Goal: Information Seeking & Learning: Learn about a topic

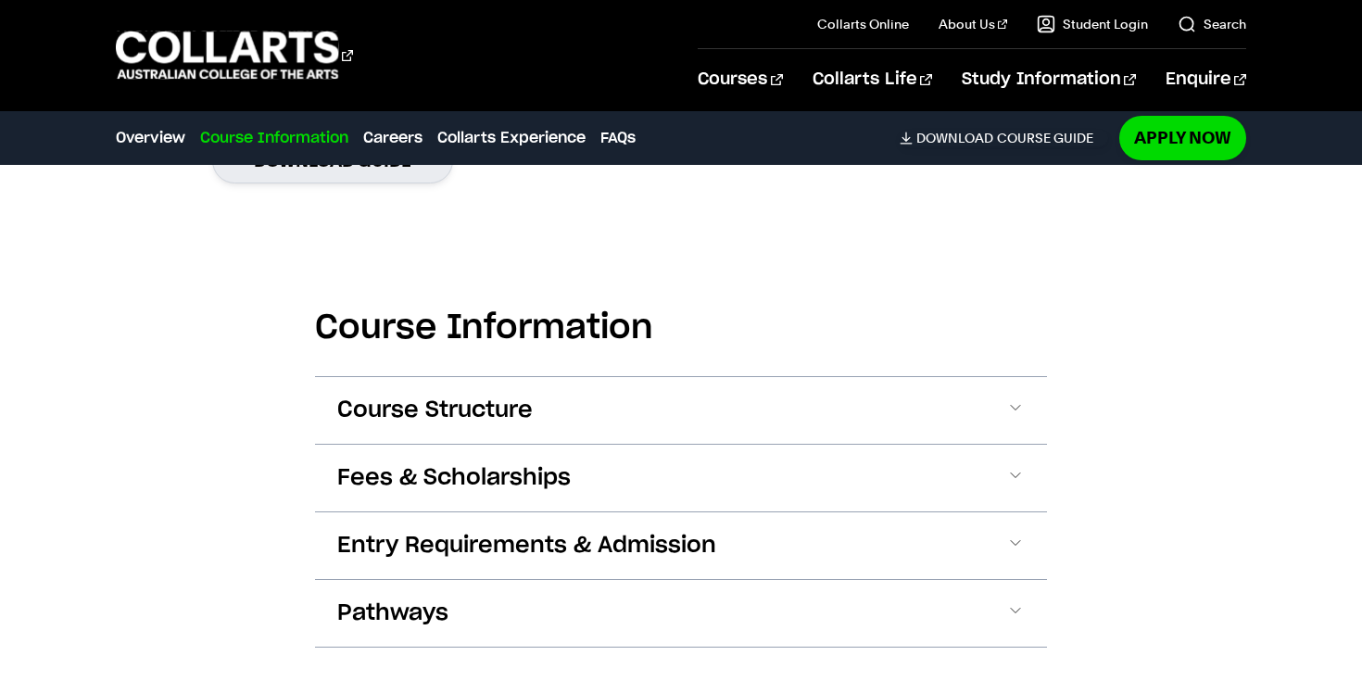
scroll to position [1882, 0]
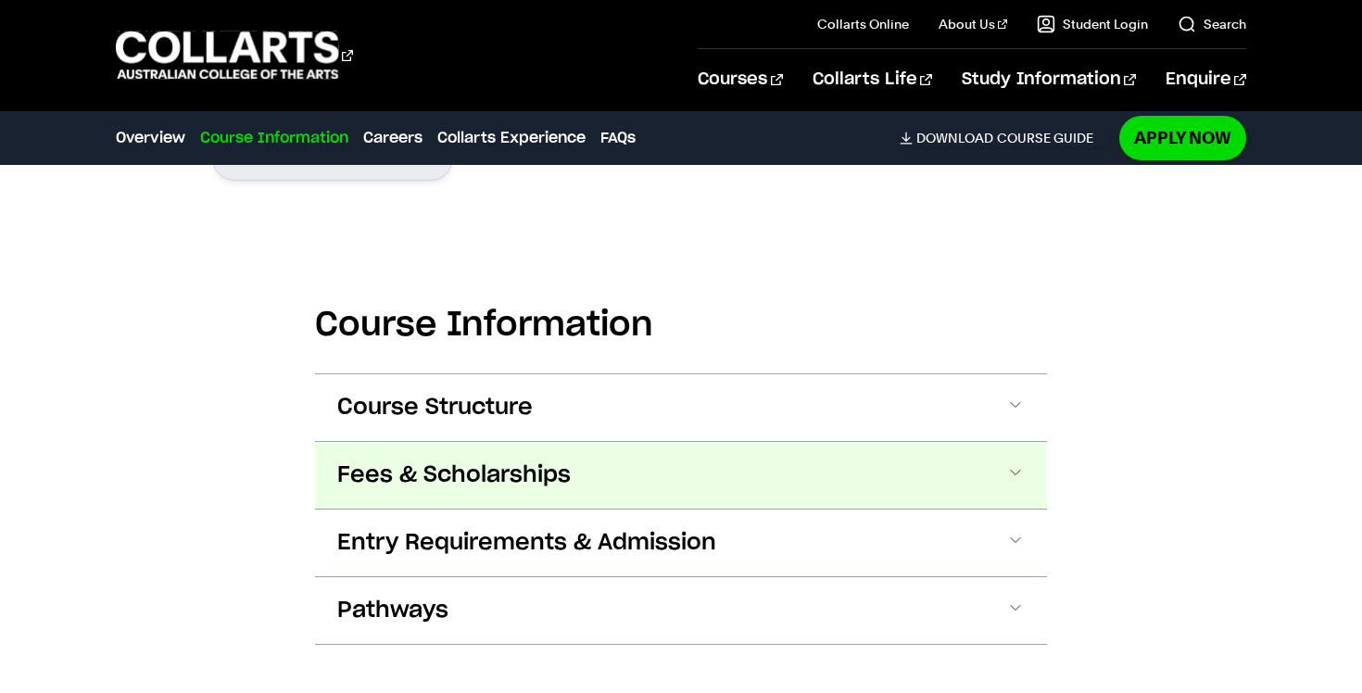
click at [413, 461] on span "Fees & Scholarships" at bounding box center [454, 476] width 234 height 30
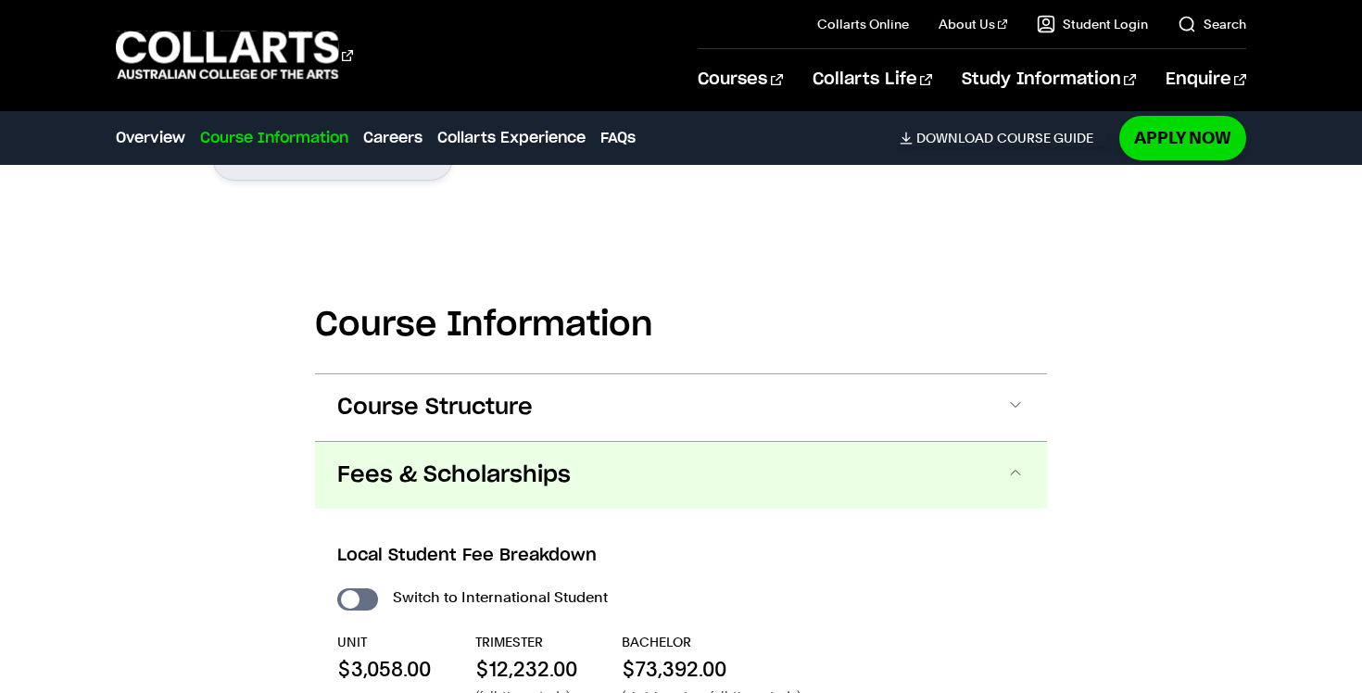
scroll to position [2131, 0]
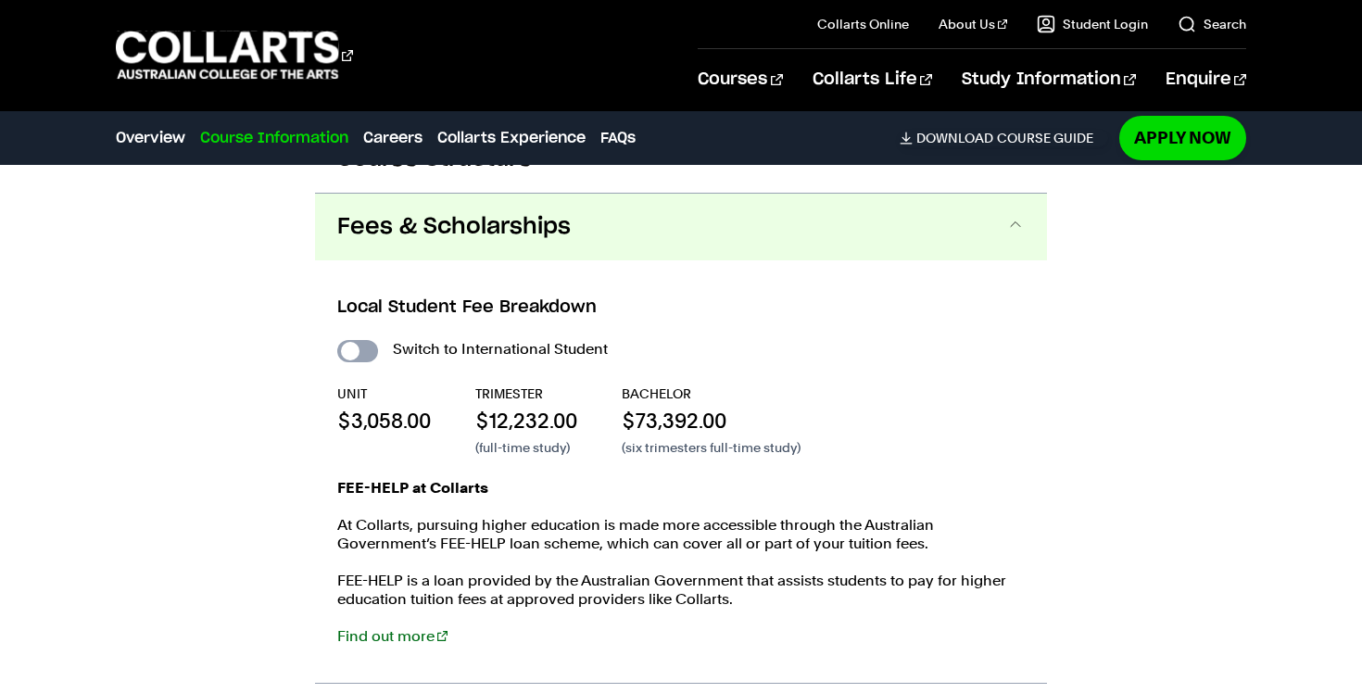
click at [368, 340] on input "International Student" at bounding box center [357, 351] width 41 height 22
checkbox input "true"
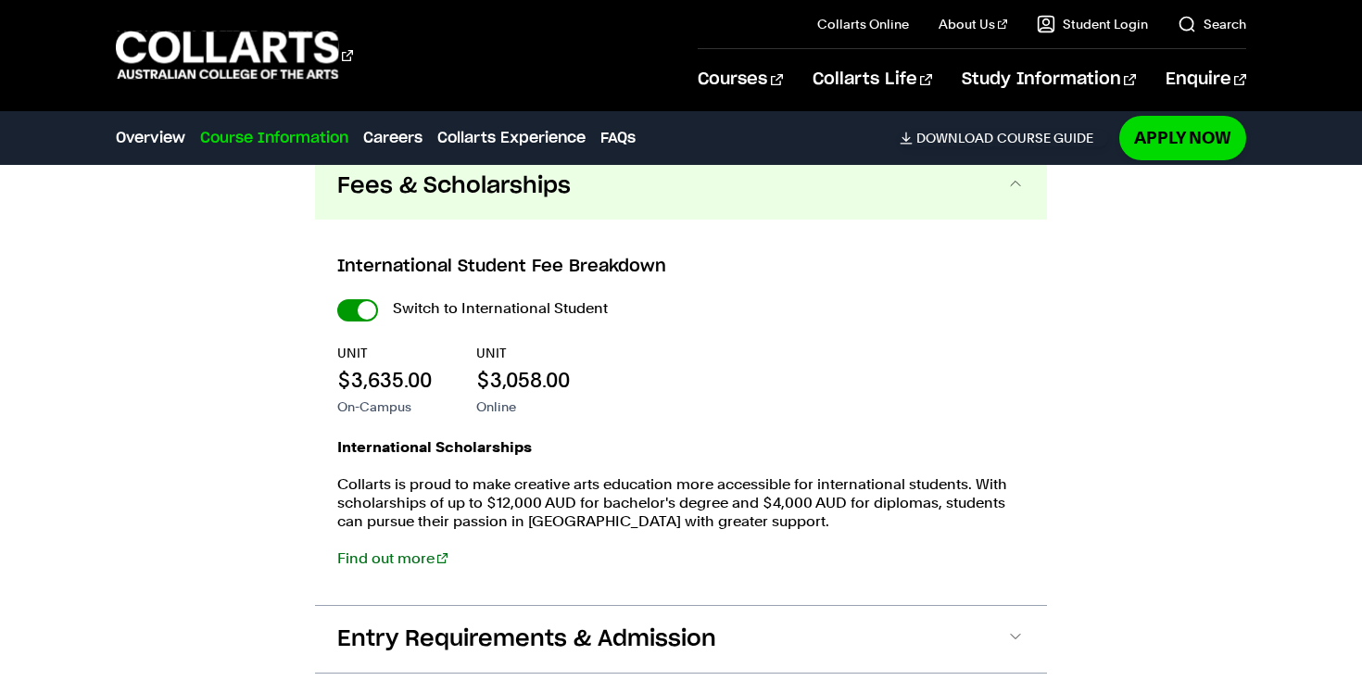
click at [348, 299] on input "International Student" at bounding box center [357, 310] width 41 height 22
checkbox input "false"
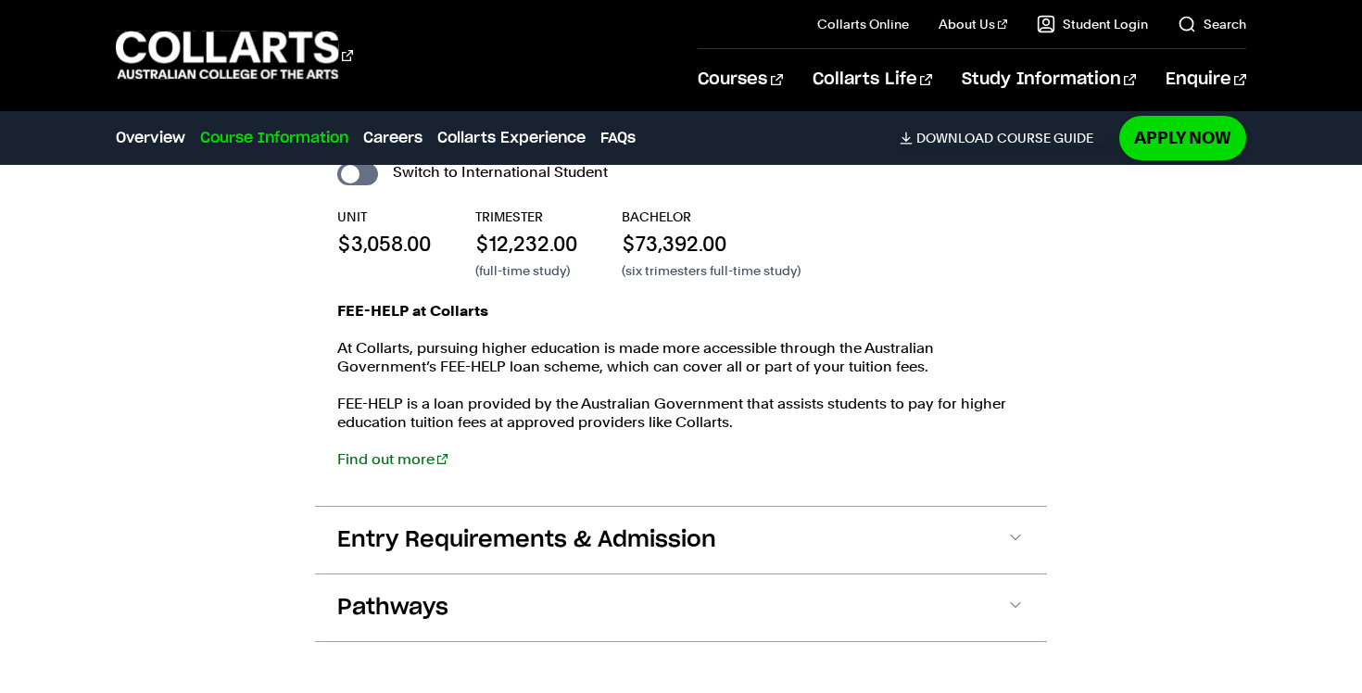
scroll to position [2337, 0]
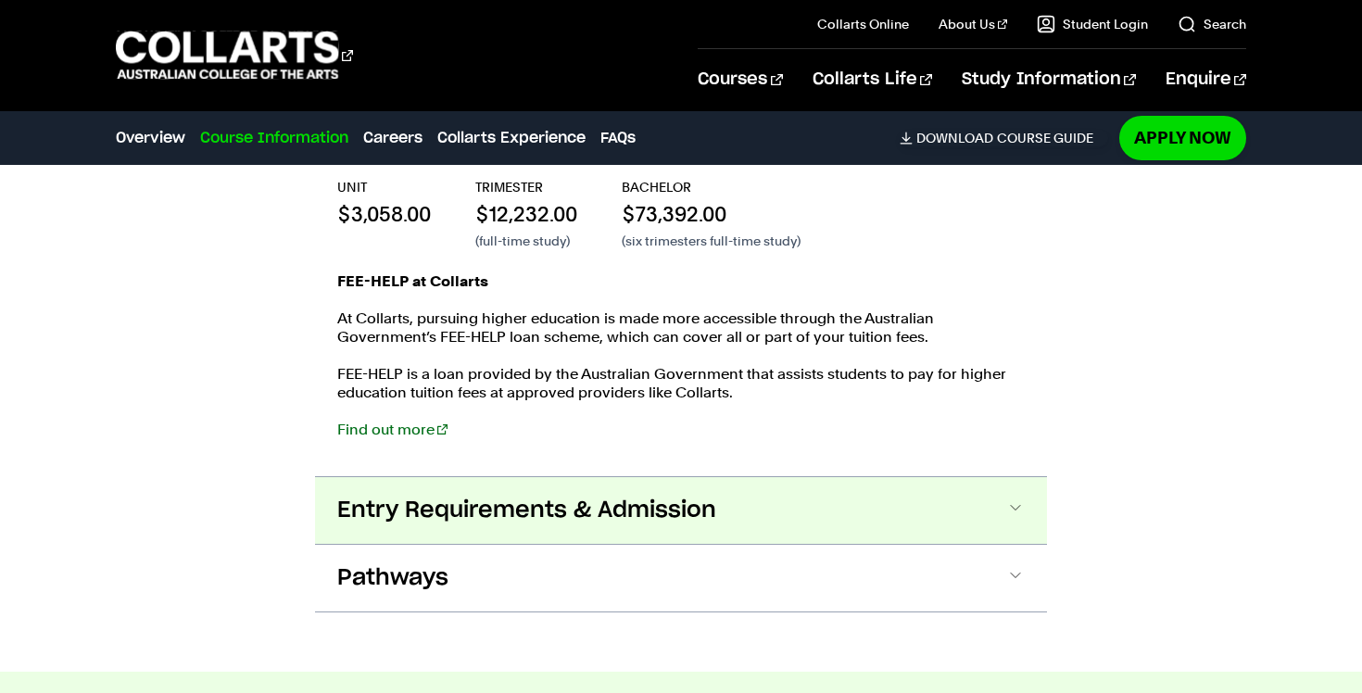
click at [400, 496] on span "Entry Requirements & Admission" at bounding box center [526, 511] width 379 height 30
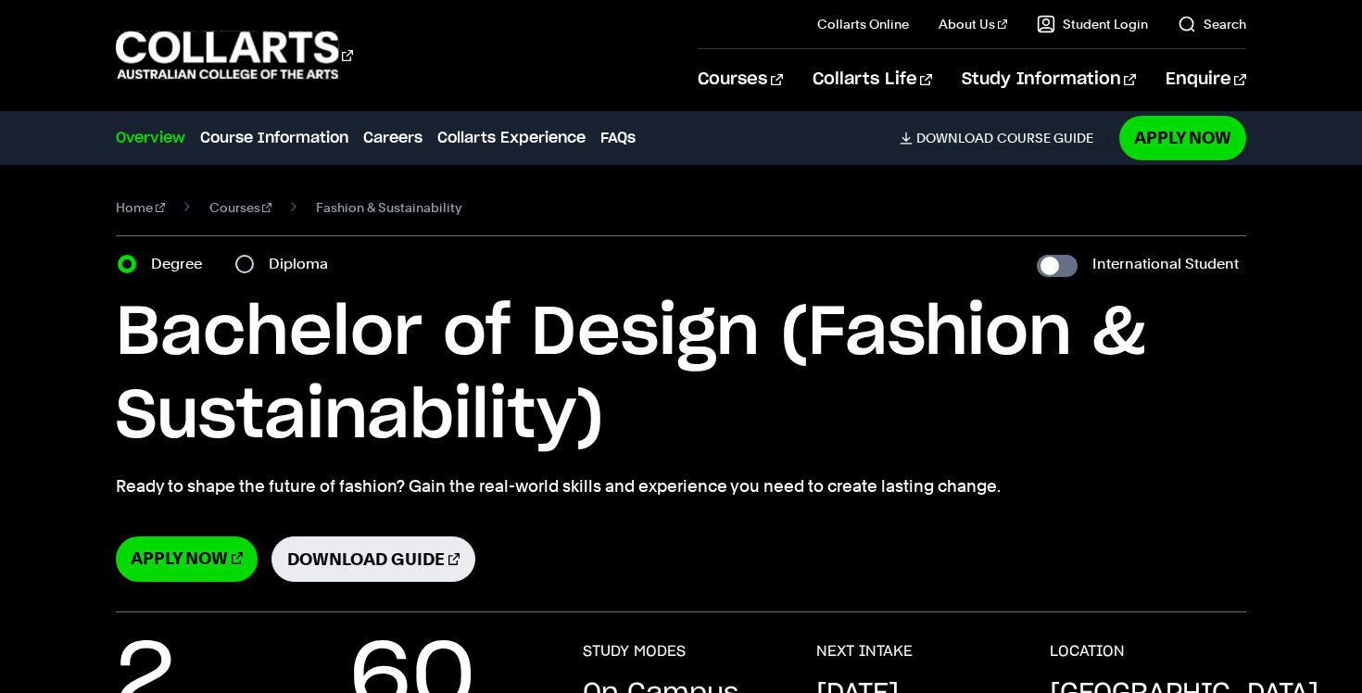
scroll to position [0, 0]
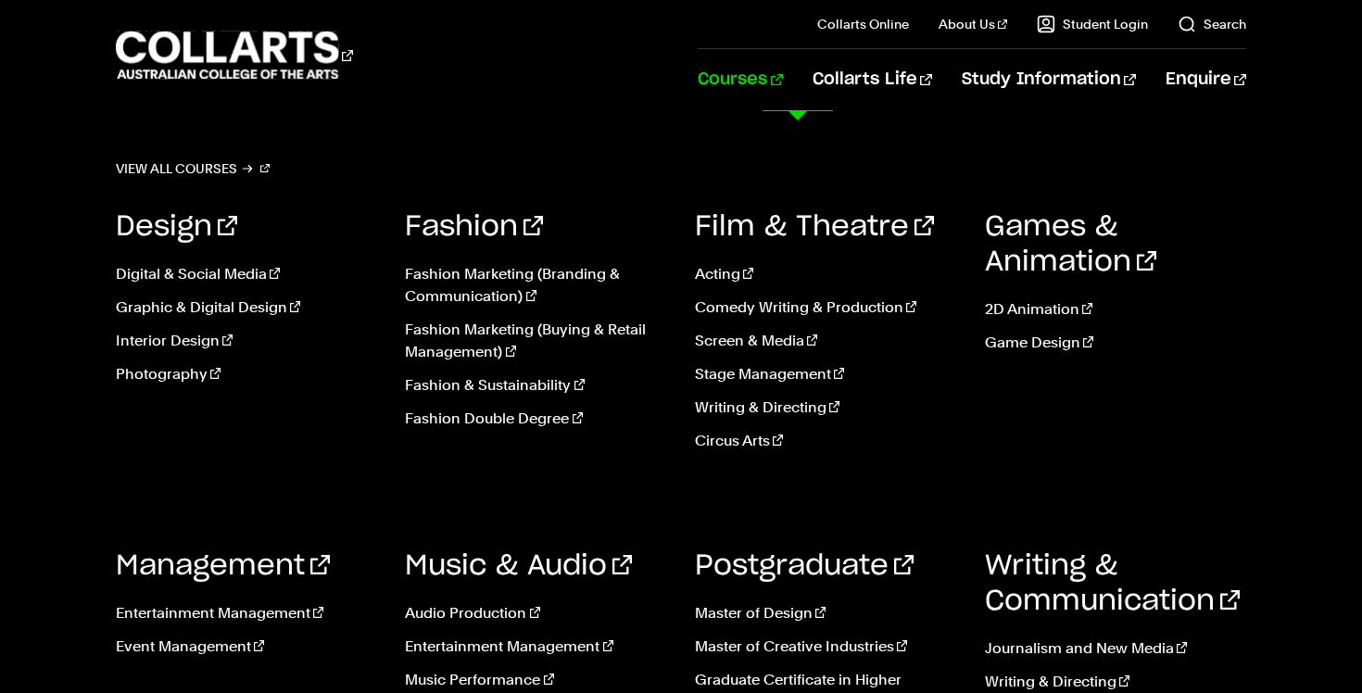
click at [782, 74] on link "Courses" at bounding box center [740, 79] width 84 height 61
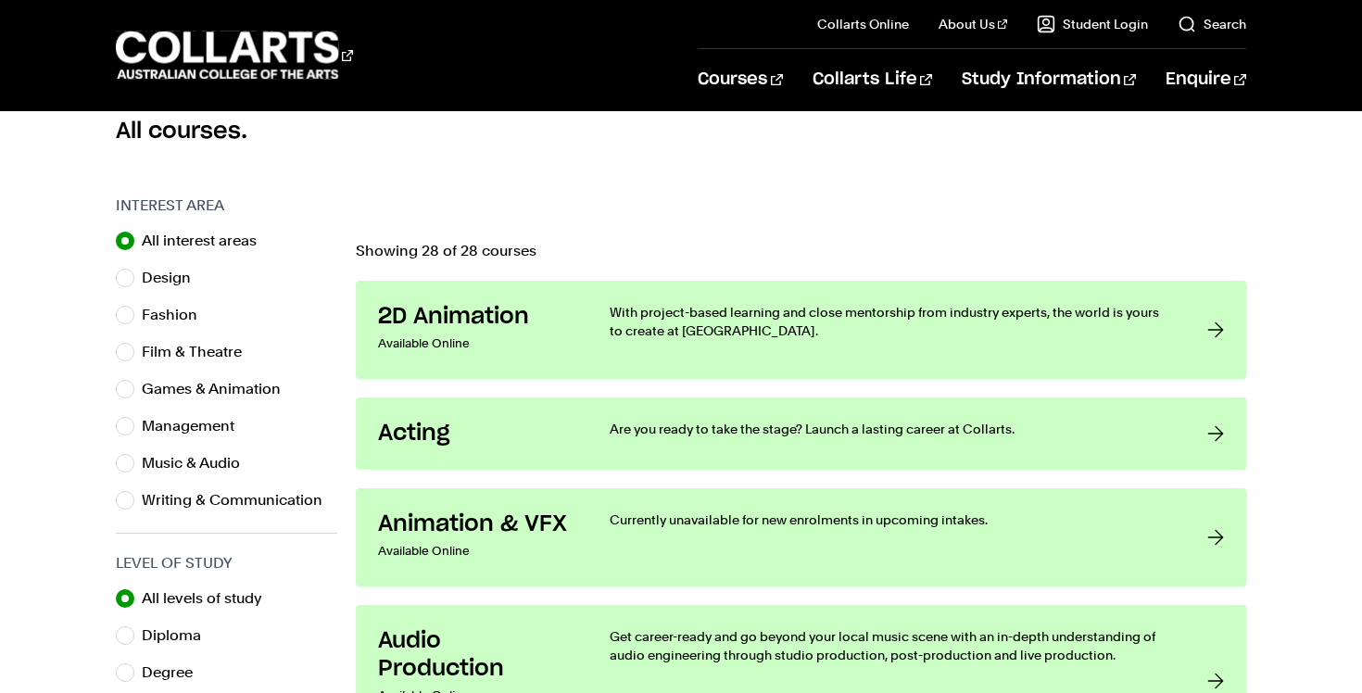
scroll to position [527, 0]
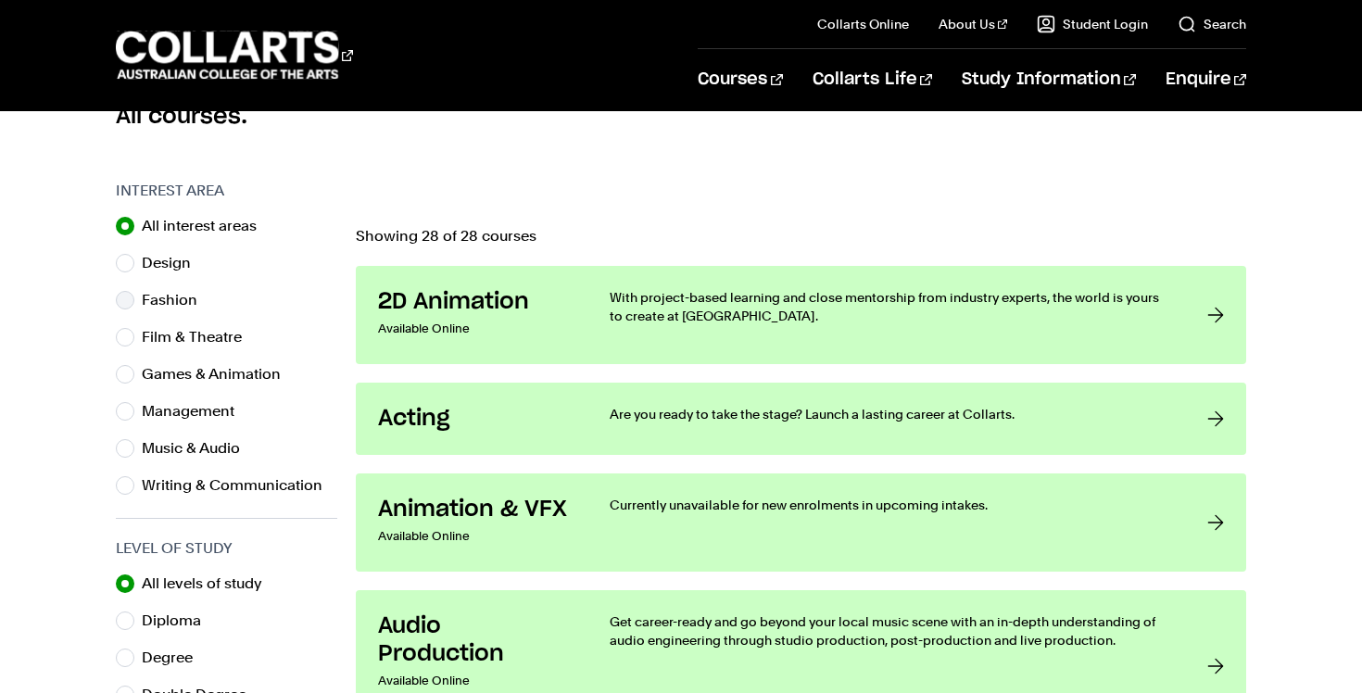
click at [126, 297] on input "Fashion" at bounding box center [125, 300] width 19 height 19
radio input "true"
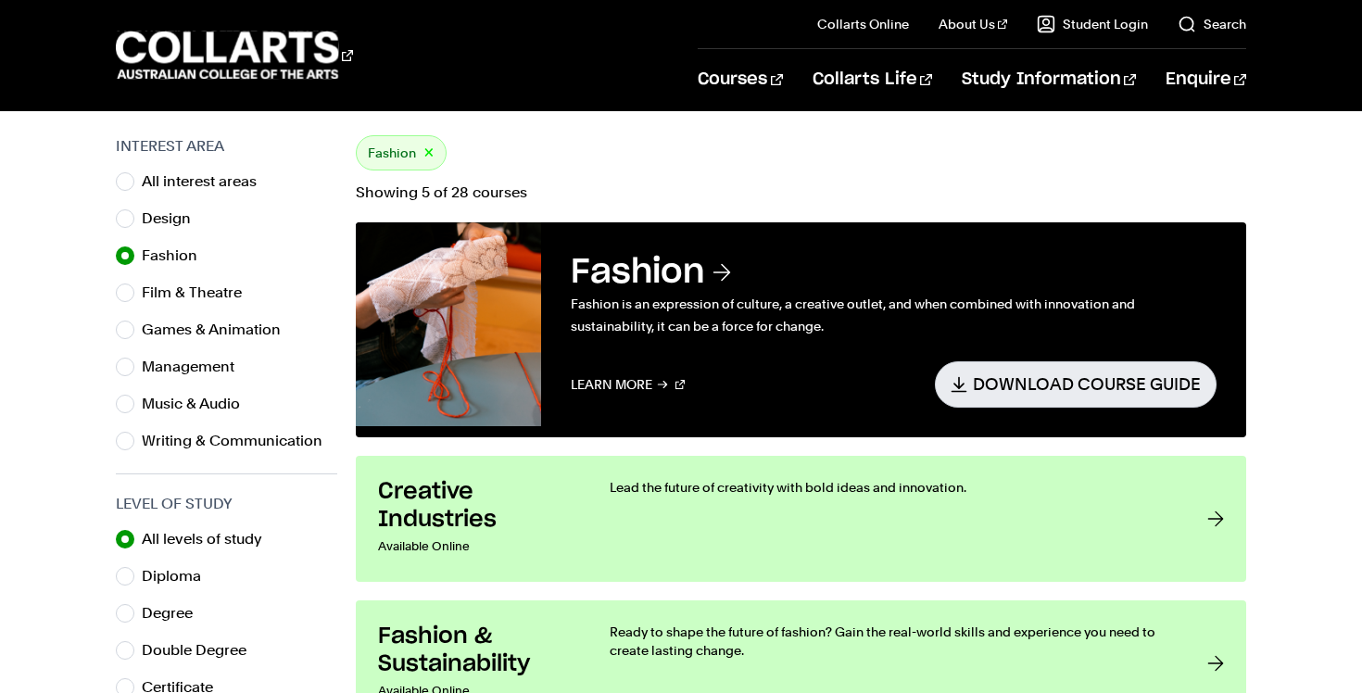
scroll to position [569, 0]
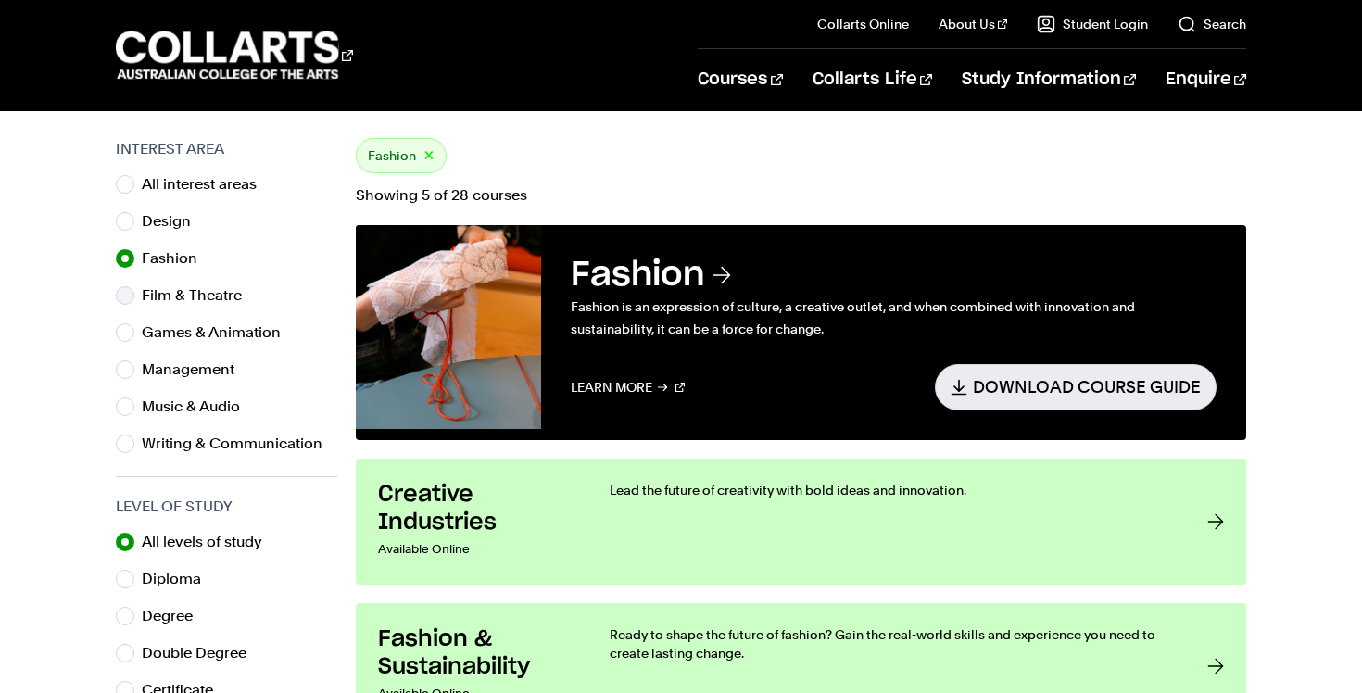
click at [125, 296] on input "Film & Theatre" at bounding box center [125, 295] width 19 height 19
radio input "true"
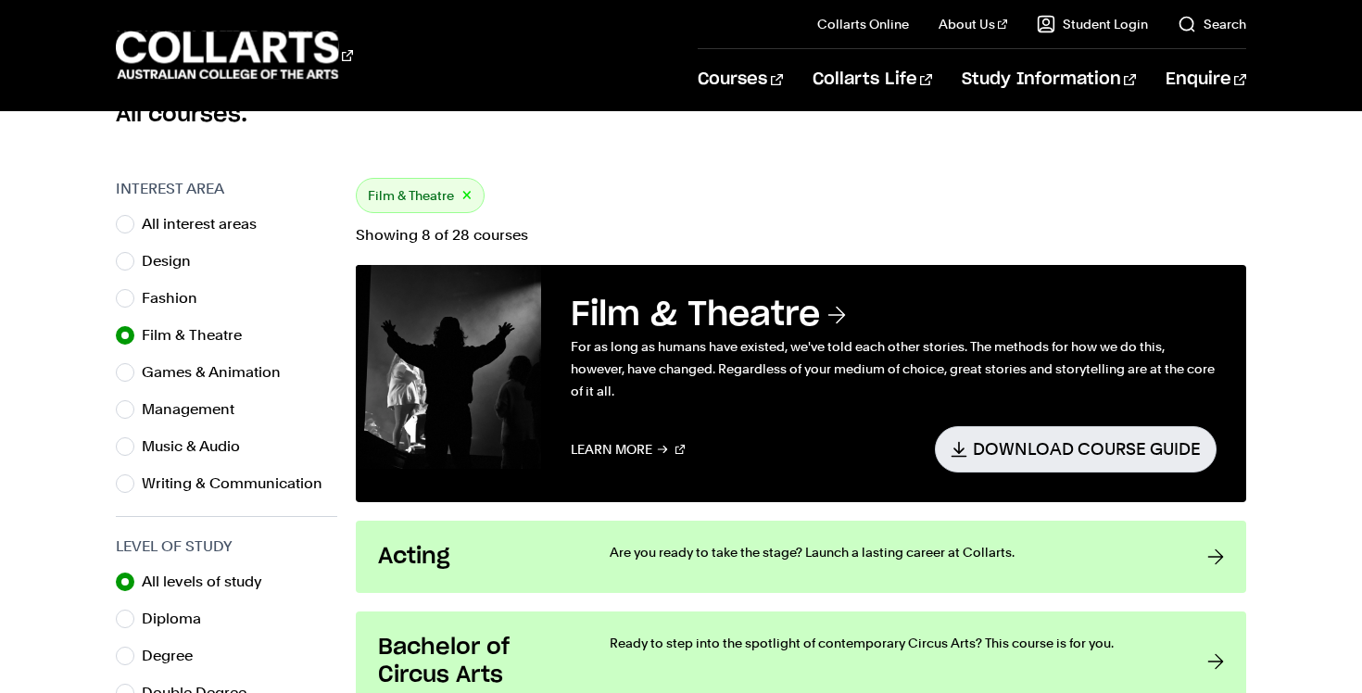
scroll to position [525, 0]
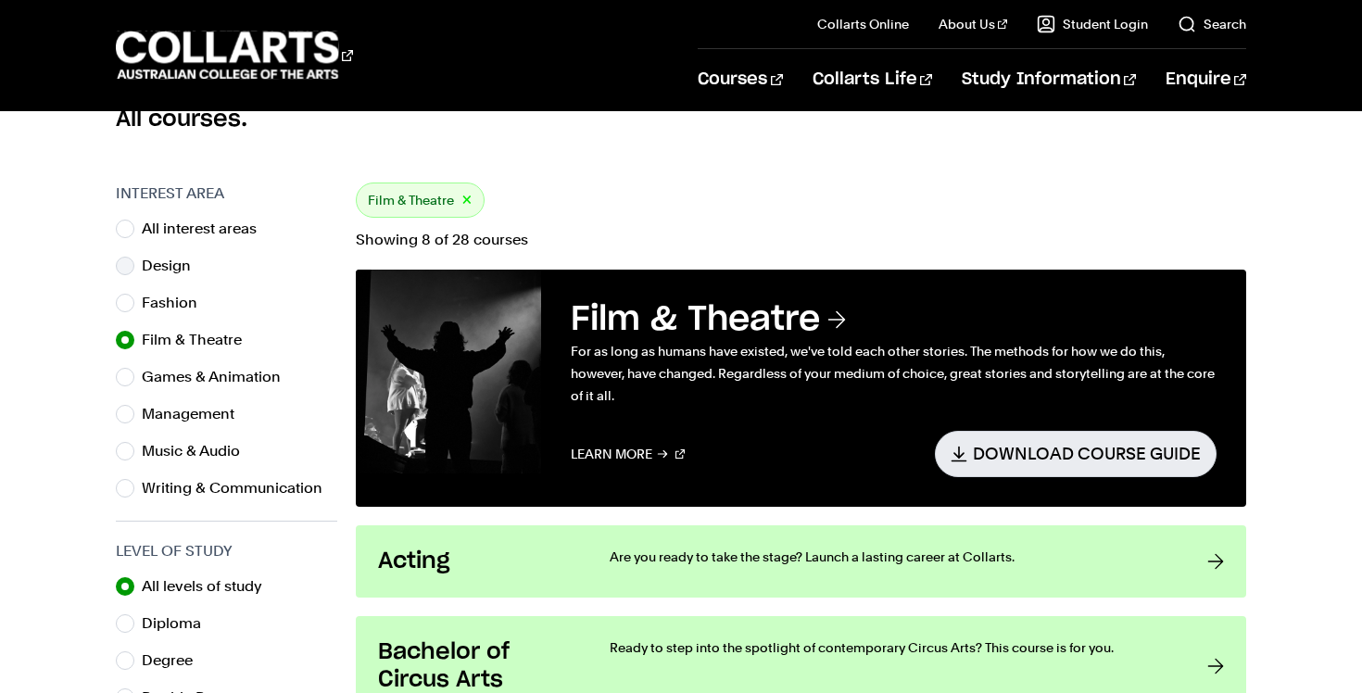
click at [131, 266] on input "Design" at bounding box center [125, 266] width 19 height 19
radio input "true"
